Goal: Transaction & Acquisition: Download file/media

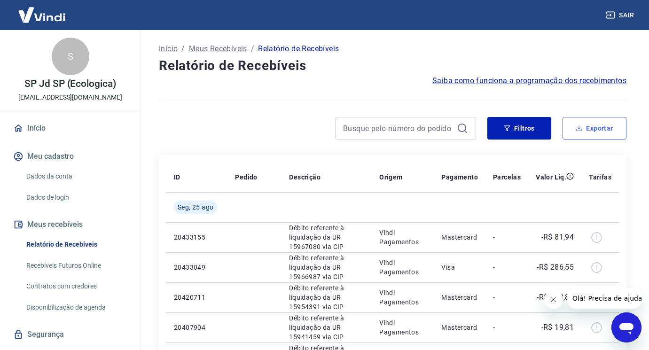
click at [575, 127] on button "Exportar" at bounding box center [594, 128] width 64 height 23
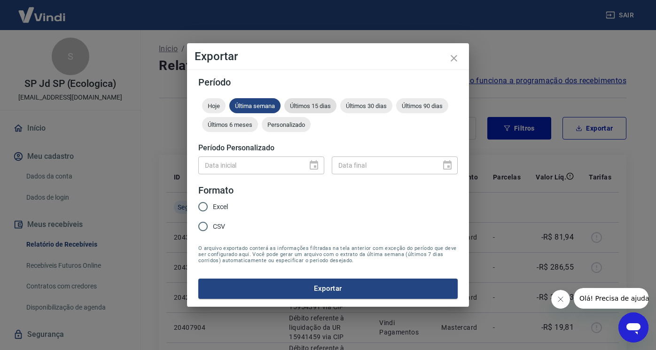
click at [322, 106] on span "Últimos 15 dias" at bounding box center [310, 105] width 52 height 7
click at [311, 161] on div "Data inicial" at bounding box center [261, 164] width 126 height 17
click at [201, 208] on input "Excel" at bounding box center [203, 207] width 20 height 20
radio input "true"
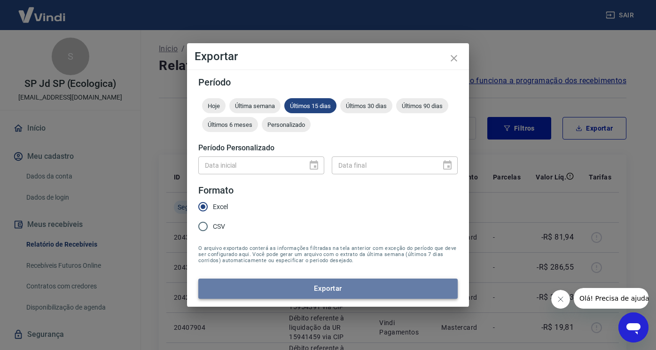
click at [280, 285] on button "Exportar" at bounding box center [327, 288] width 259 height 20
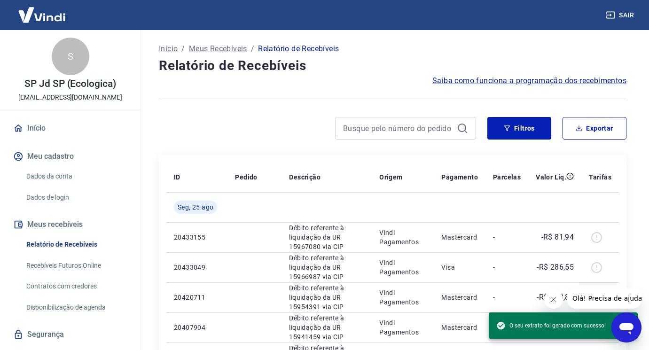
click at [442, 102] on div at bounding box center [392, 97] width 467 height 23
